Goal: Transaction & Acquisition: Purchase product/service

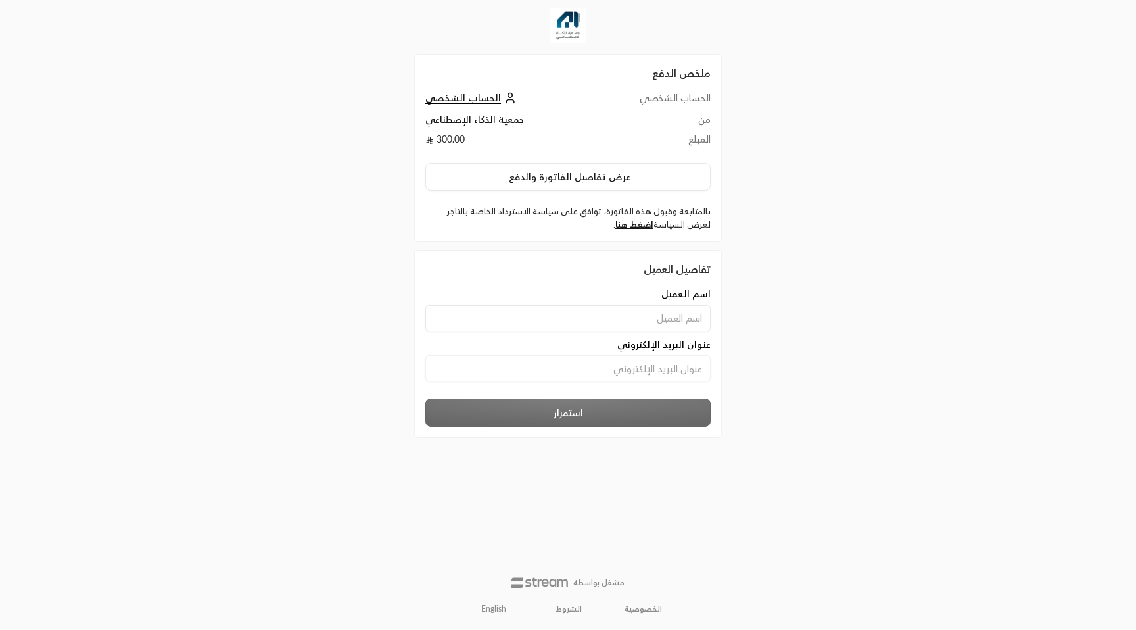
click at [504, 611] on link "English" at bounding box center [493, 608] width 39 height 21
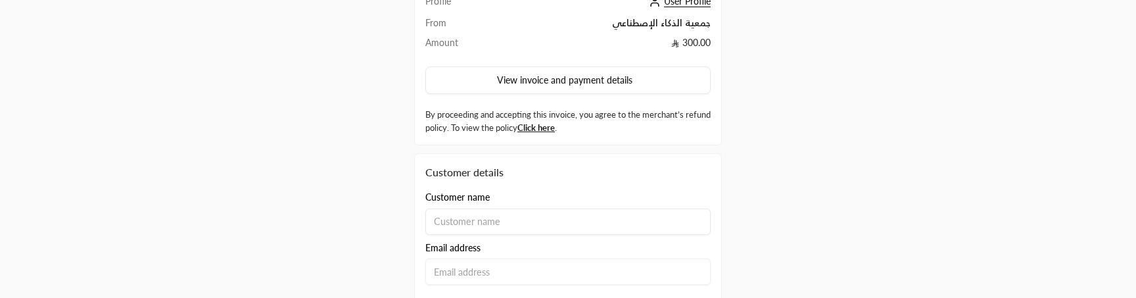
scroll to position [96, 0]
click at [490, 220] on input at bounding box center [567, 222] width 285 height 26
type input "usman"
type input "s"
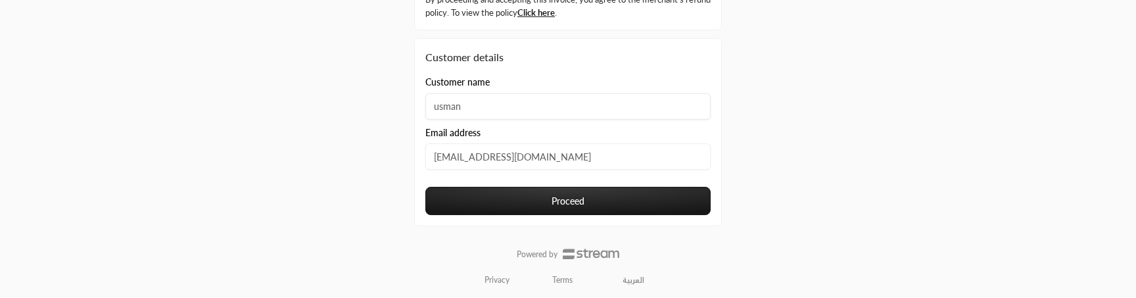
scroll to position [215, 0]
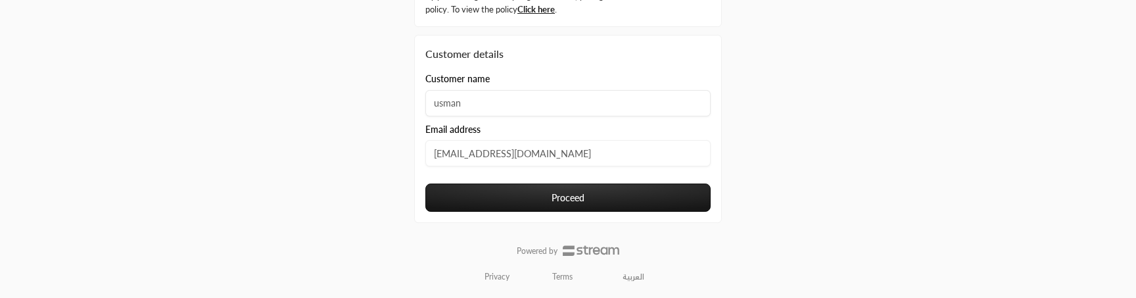
type input "usman@streampay.sa"
click at [588, 203] on button "Proceed" at bounding box center [567, 197] width 285 height 28
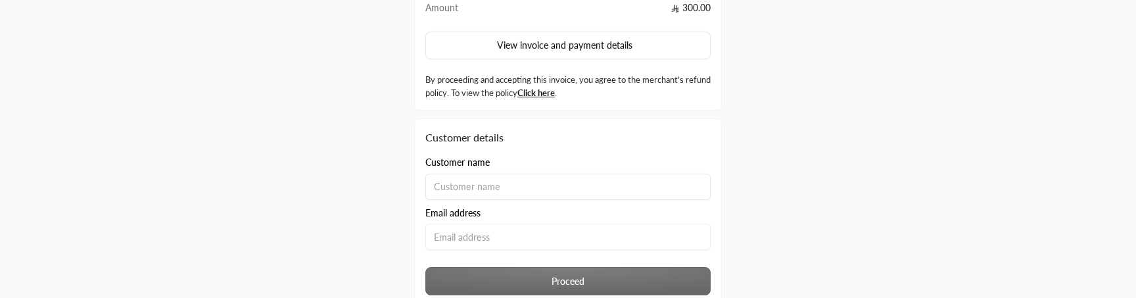
scroll to position [143, 0]
